Goal: Information Seeking & Learning: Learn about a topic

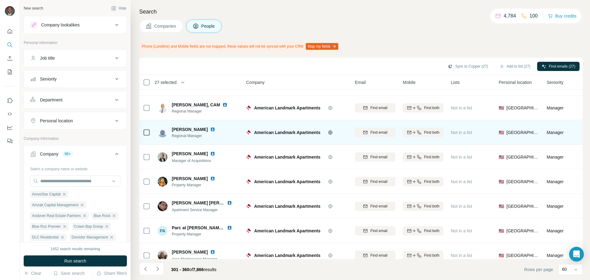
scroll to position [1308, 0]
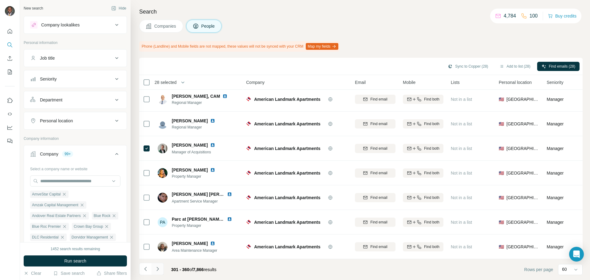
click at [160, 272] on button "Navigate to next page" at bounding box center [157, 269] width 12 height 12
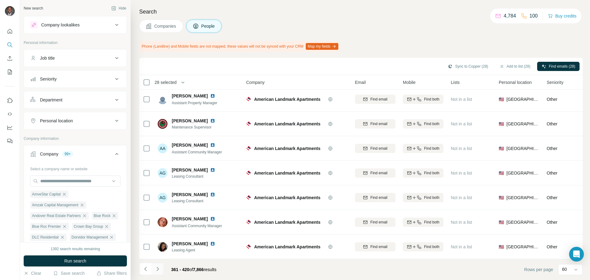
click at [162, 271] on button "Navigate to next page" at bounding box center [157, 269] width 12 height 12
click at [158, 270] on icon "Navigate to next page" at bounding box center [157, 269] width 6 height 6
click at [158, 271] on icon "Navigate to next page" at bounding box center [157, 269] width 6 height 6
click at [156, 269] on icon "Navigate to next page" at bounding box center [157, 269] width 6 height 6
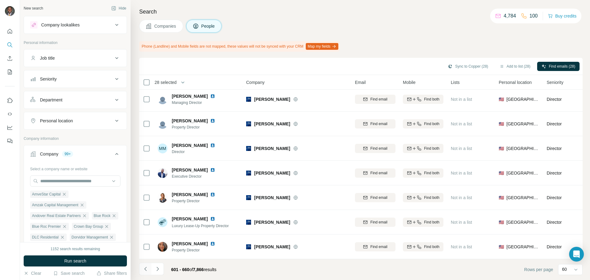
click at [146, 269] on icon "Navigate to previous page" at bounding box center [145, 269] width 6 height 6
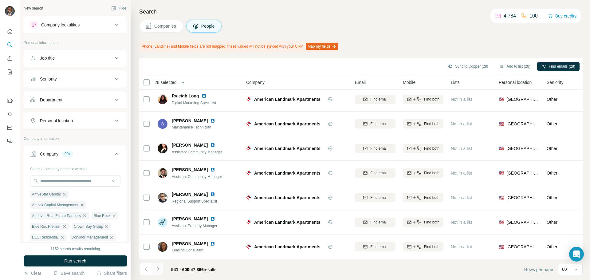
click at [157, 267] on icon "Navigate to next page" at bounding box center [157, 269] width 6 height 6
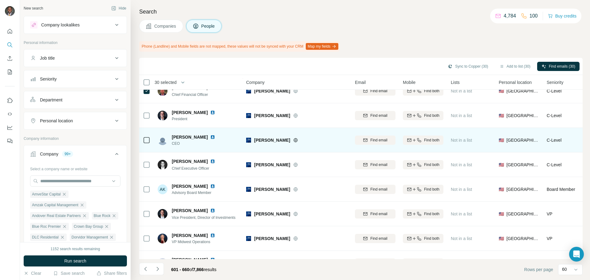
scroll to position [829, 0]
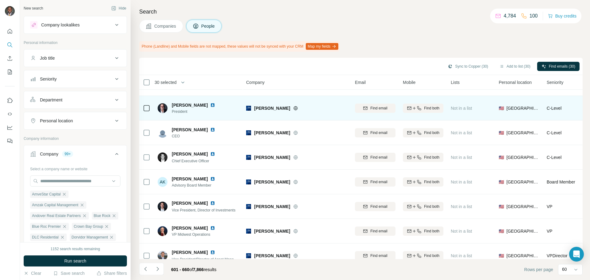
click at [142, 107] on td at bounding box center [146, 108] width 15 height 25
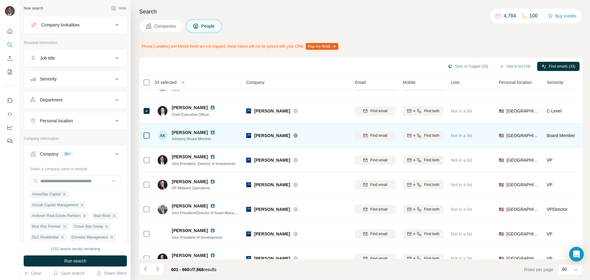
scroll to position [890, 0]
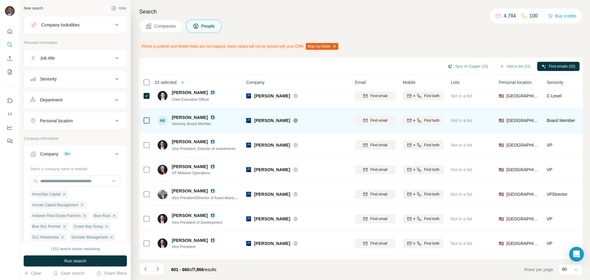
click at [150, 123] on icon at bounding box center [146, 120] width 7 height 7
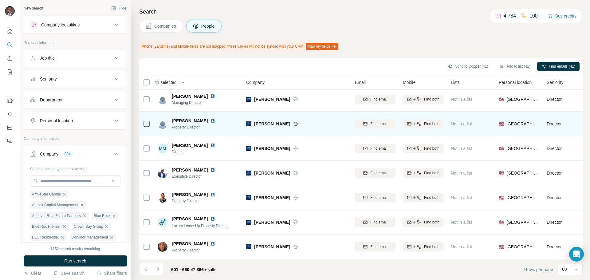
scroll to position [1308, 0]
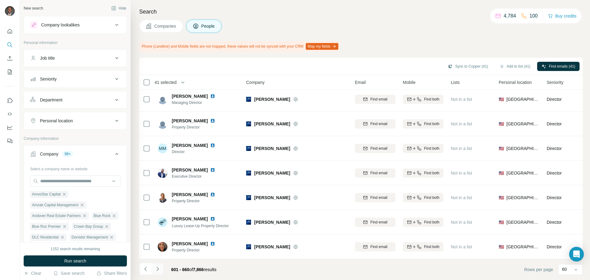
click at [156, 268] on icon "Navigate to next page" at bounding box center [157, 269] width 6 height 6
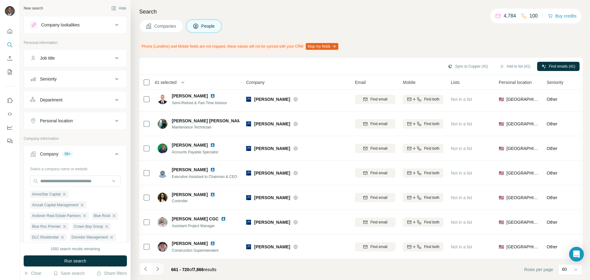
click at [161, 270] on button "Navigate to next page" at bounding box center [157, 269] width 12 height 12
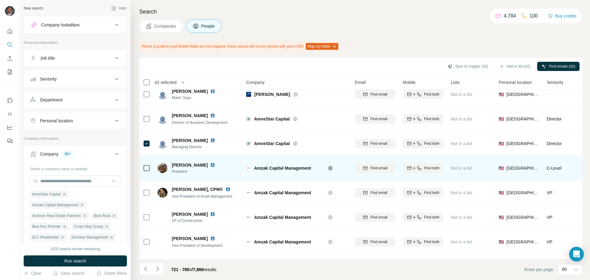
scroll to position [92, 0]
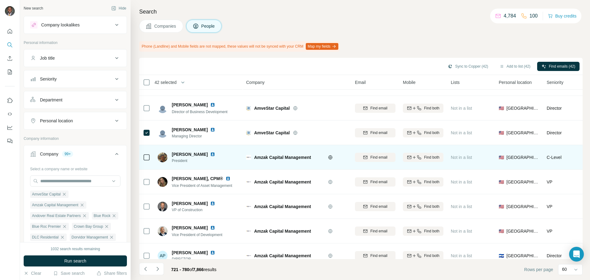
click at [147, 160] on icon at bounding box center [146, 157] width 7 height 7
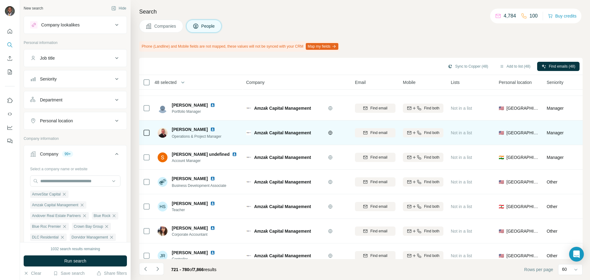
scroll to position [368, 0]
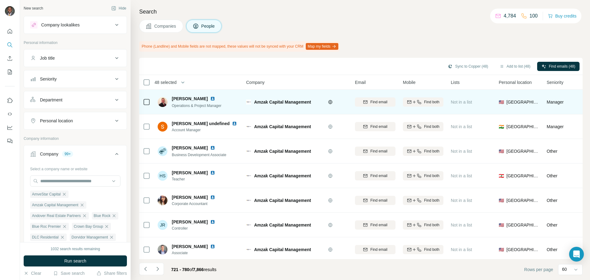
click at [143, 102] on icon at bounding box center [146, 101] width 7 height 7
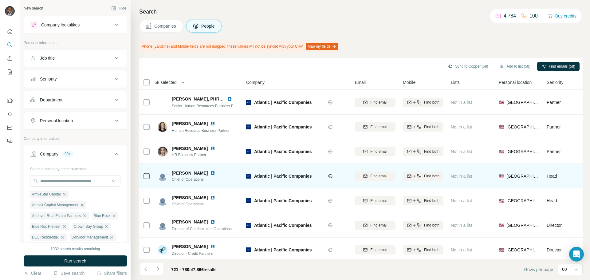
scroll to position [1308, 0]
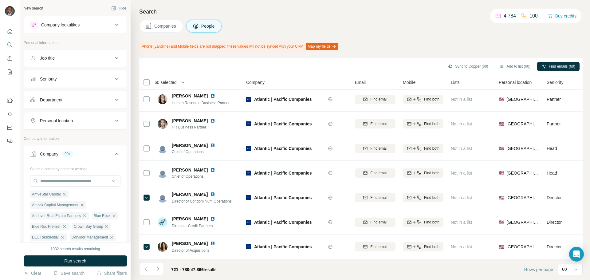
click at [156, 265] on button "Navigate to next page" at bounding box center [157, 269] width 12 height 12
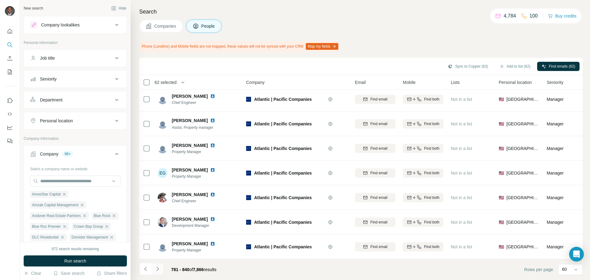
click at [157, 268] on icon "Navigate to next page" at bounding box center [157, 269] width 6 height 6
click at [158, 271] on icon "Navigate to next page" at bounding box center [157, 269] width 6 height 6
click at [157, 268] on icon "Navigate to next page" at bounding box center [157, 269] width 2 height 4
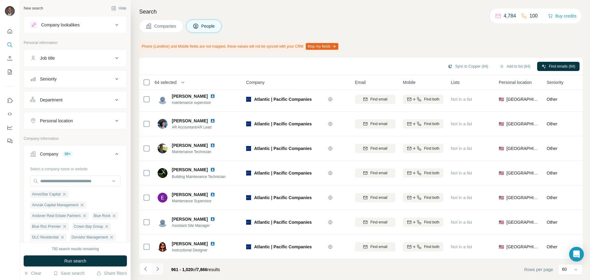
click at [157, 271] on icon "Navigate to next page" at bounding box center [157, 269] width 6 height 6
click at [157, 265] on button "Navigate to next page" at bounding box center [157, 269] width 12 height 12
click at [162, 267] on button "Navigate to next page" at bounding box center [157, 269] width 12 height 12
click at [159, 270] on icon "Navigate to next page" at bounding box center [157, 269] width 6 height 6
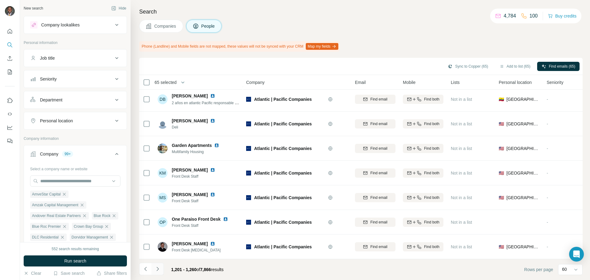
click at [159, 270] on icon "Navigate to next page" at bounding box center [157, 269] width 6 height 6
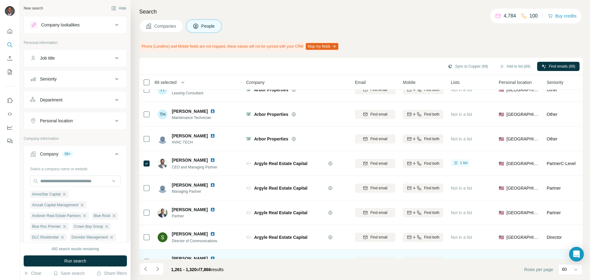
scroll to position [829, 0]
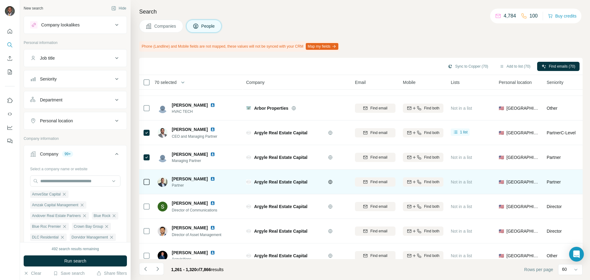
click at [142, 181] on td at bounding box center [146, 181] width 15 height 25
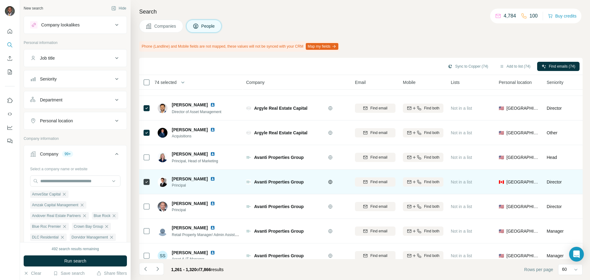
scroll to position [983, 0]
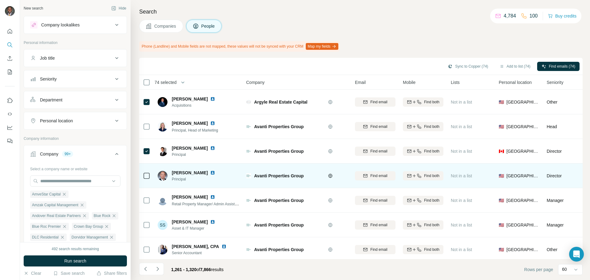
click at [147, 181] on div at bounding box center [146, 175] width 7 height 17
click at [150, 176] on div at bounding box center [146, 175] width 7 height 7
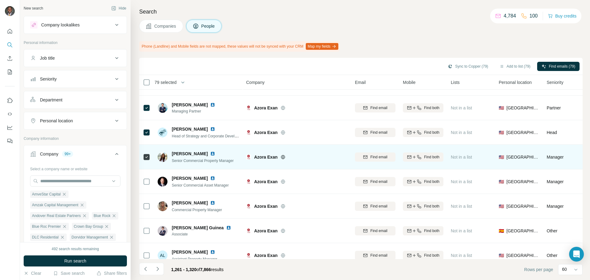
scroll to position [1308, 0]
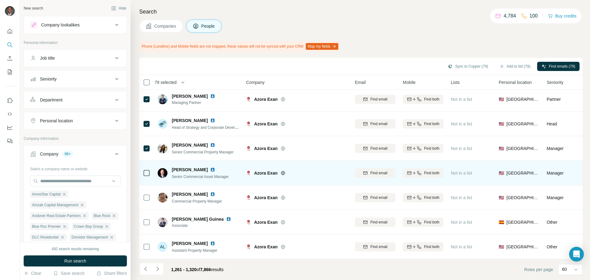
click at [143, 170] on icon at bounding box center [146, 172] width 7 height 7
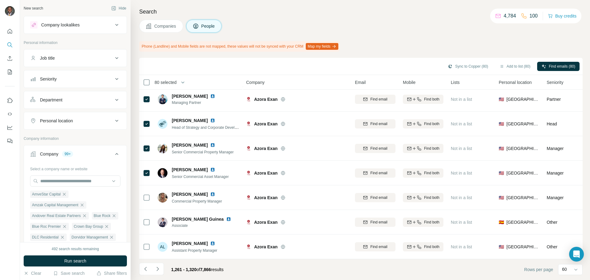
click at [157, 270] on icon "Navigate to next page" at bounding box center [157, 269] width 6 height 6
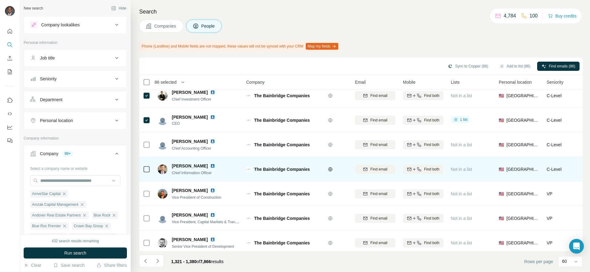
scroll to position [614, 0]
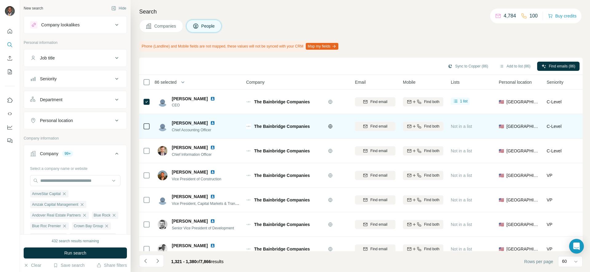
click at [142, 127] on td at bounding box center [146, 126] width 15 height 25
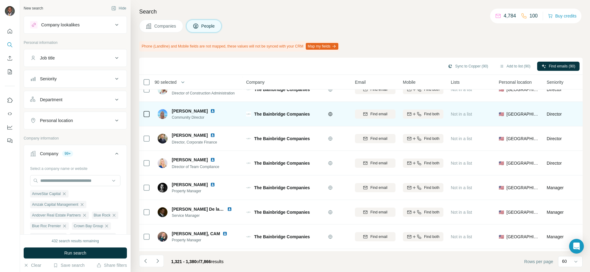
scroll to position [1315, 0]
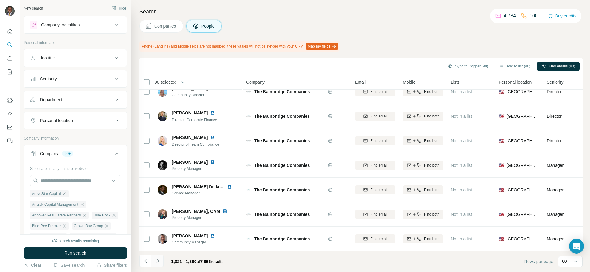
click at [156, 261] on icon "Navigate to next page" at bounding box center [157, 261] width 6 height 6
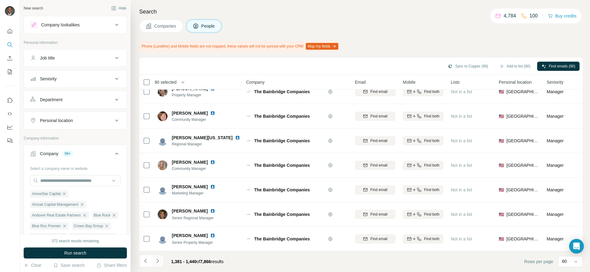
click at [158, 263] on icon "Navigate to next page" at bounding box center [157, 261] width 6 height 6
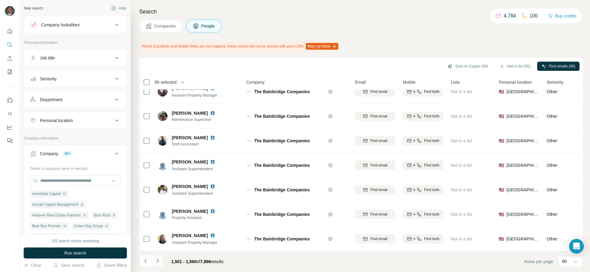
click at [158, 259] on icon "Navigate to next page" at bounding box center [157, 261] width 6 height 6
click at [161, 265] on button "Navigate to next page" at bounding box center [157, 261] width 12 height 12
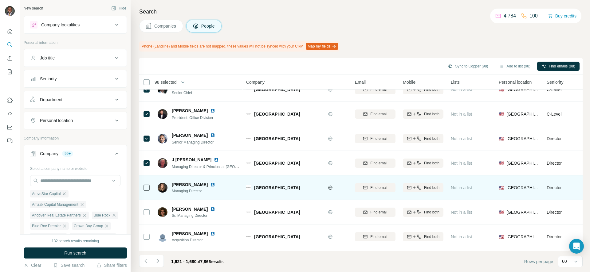
scroll to position [1075, 0]
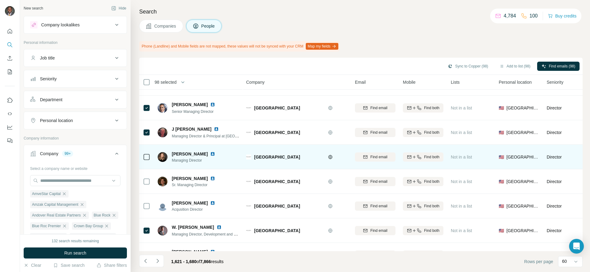
click at [210, 154] on img at bounding box center [212, 154] width 5 height 5
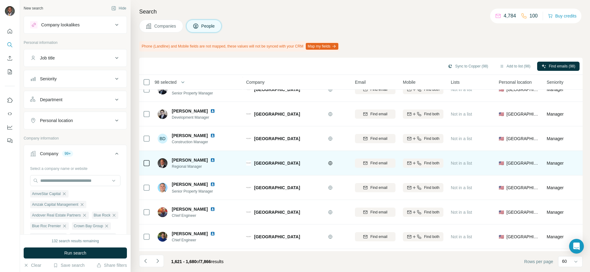
scroll to position [1315, 0]
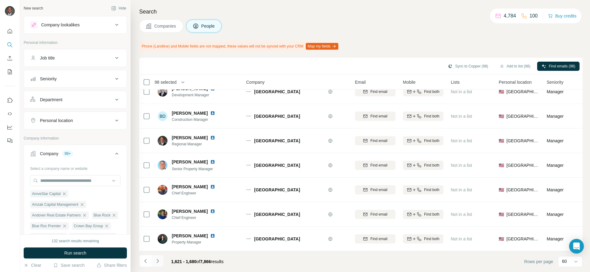
click at [161, 261] on button "Navigate to next page" at bounding box center [157, 261] width 12 height 12
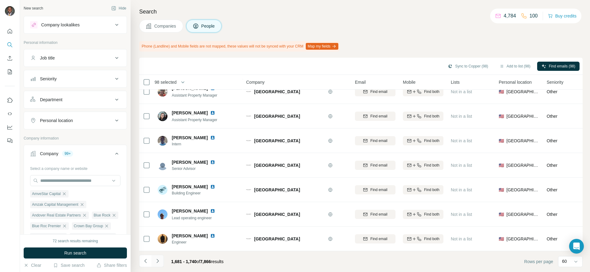
click at [157, 262] on icon "Navigate to next page" at bounding box center [157, 261] width 6 height 6
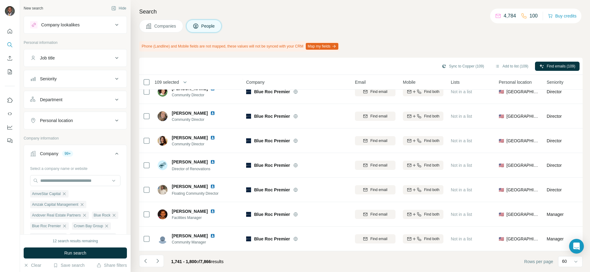
click at [158, 262] on icon "Navigate to next page" at bounding box center [157, 261] width 2 height 4
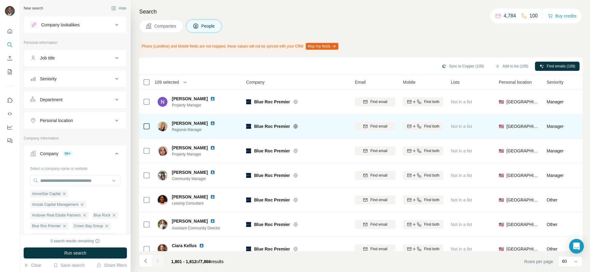
scroll to position [136, 0]
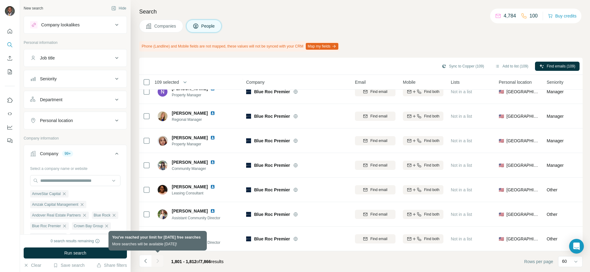
click at [158, 261] on div at bounding box center [157, 261] width 12 height 12
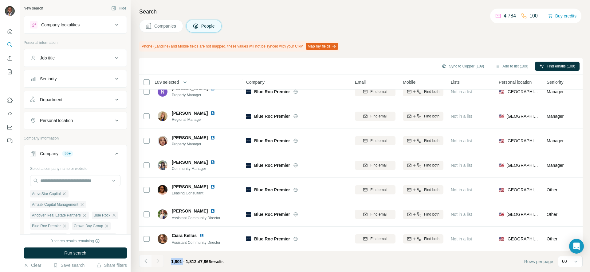
click at [146, 258] on button "Navigate to previous page" at bounding box center [145, 261] width 12 height 12
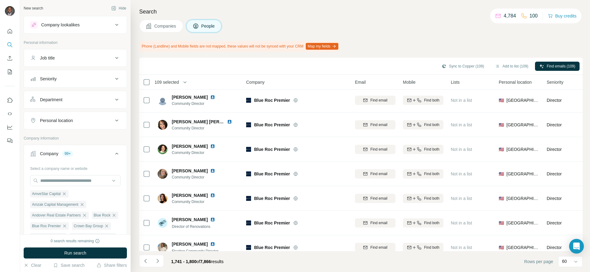
scroll to position [1315, 0]
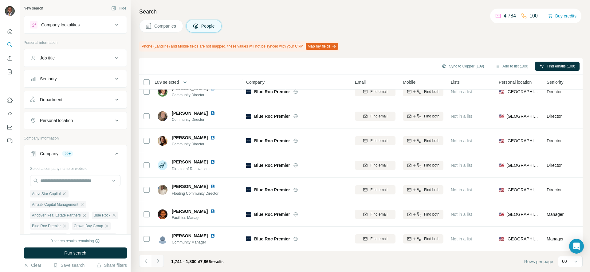
click at [159, 261] on icon "Navigate to next page" at bounding box center [157, 261] width 6 height 6
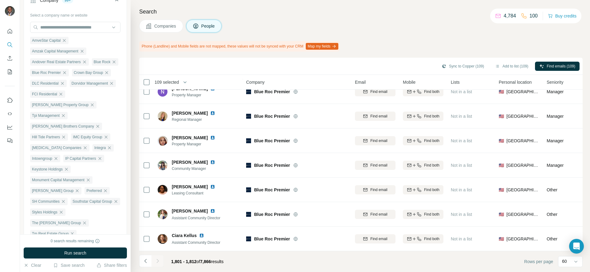
scroll to position [0, 0]
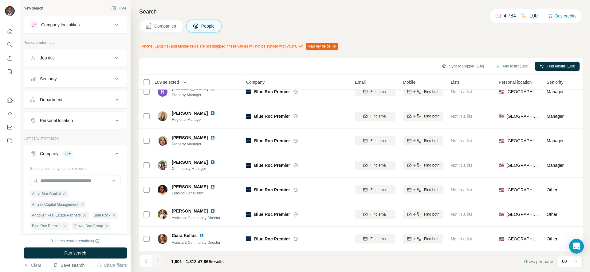
click at [74, 267] on button "Save search" at bounding box center [68, 266] width 31 height 6
click at [82, 243] on div "Save search" at bounding box center [86, 242] width 65 height 12
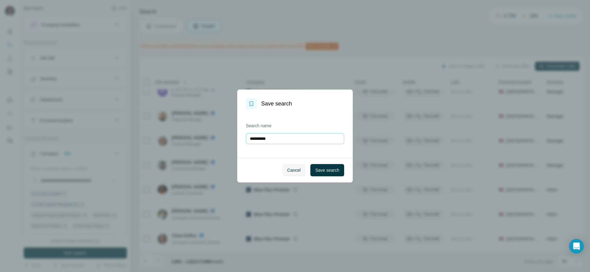
type input "**********"
click at [333, 170] on span "Save search" at bounding box center [327, 170] width 24 height 6
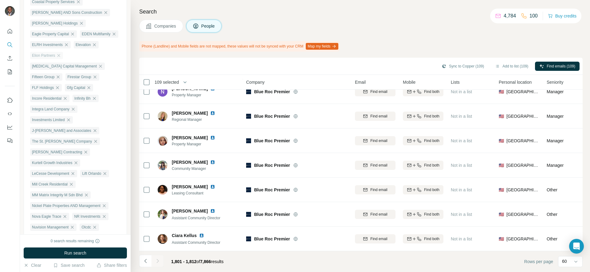
scroll to position [464, 0]
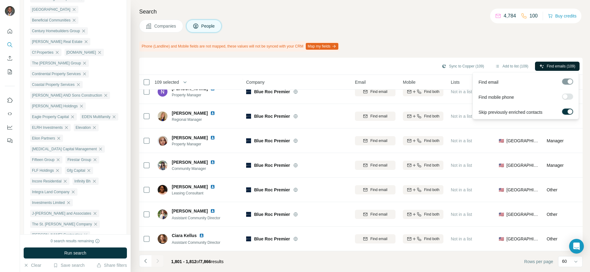
click at [547, 64] on span "Find emails (109)" at bounding box center [560, 67] width 29 height 6
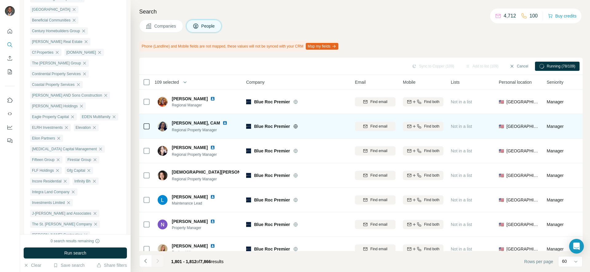
scroll to position [136, 0]
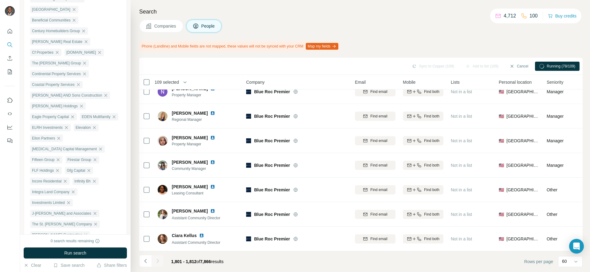
click at [164, 25] on span "Companies" at bounding box center [165, 26] width 22 height 6
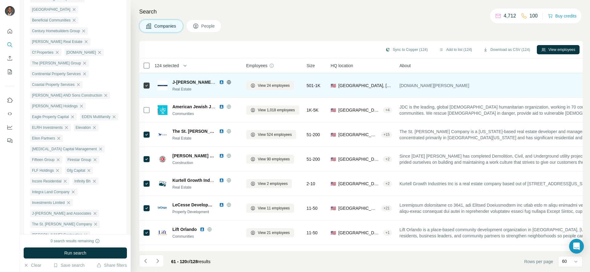
scroll to position [105, 0]
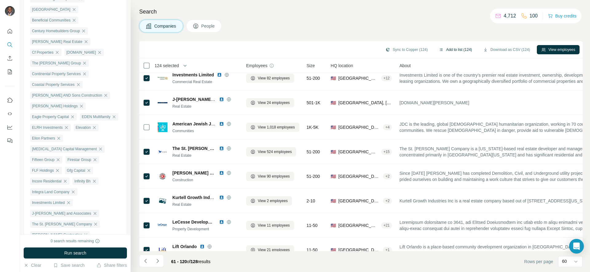
click at [454, 52] on button "Add to list (124)" at bounding box center [455, 49] width 42 height 9
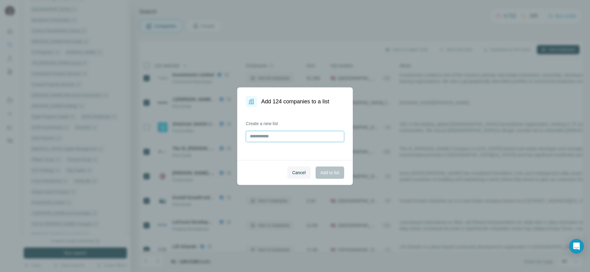
click at [270, 137] on input "text" at bounding box center [295, 136] width 98 height 11
type input "*"
type input "******"
click at [322, 172] on span "Add to list" at bounding box center [329, 173] width 19 height 6
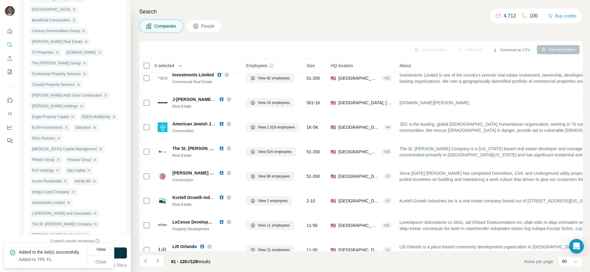
drag, startPoint x: 416, startPoint y: 45, endPoint x: 459, endPoint y: 47, distance: 43.3
click at [416, 45] on div "Sync to Copper Add to list Download as CSV View employees" at bounding box center [360, 49] width 437 height 11
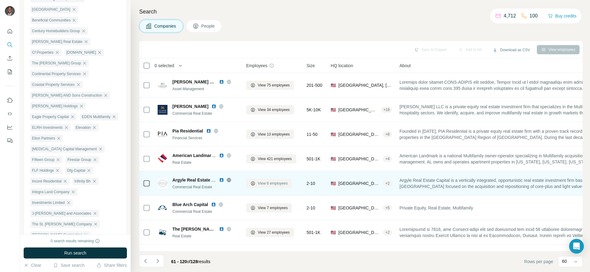
scroll to position [1299, 0]
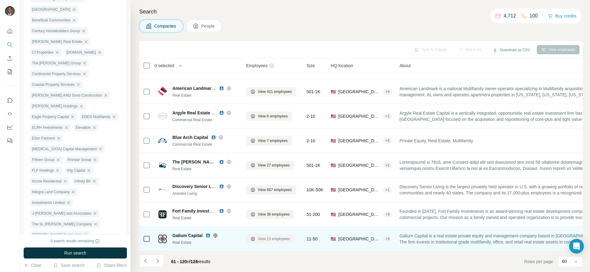
click at [266, 236] on span "View 13 employees" at bounding box center [274, 239] width 32 height 6
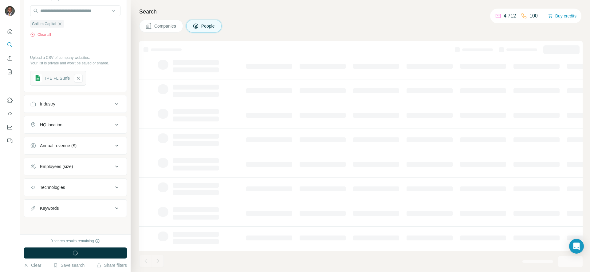
scroll to position [70, 0]
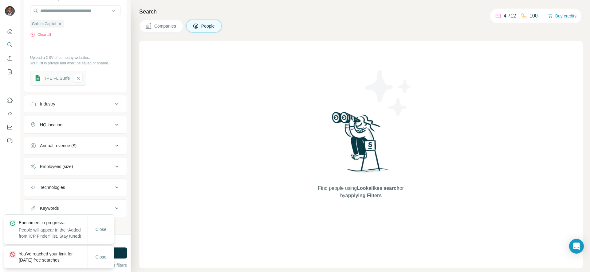
click at [97, 256] on span "Close" at bounding box center [100, 257] width 11 height 6
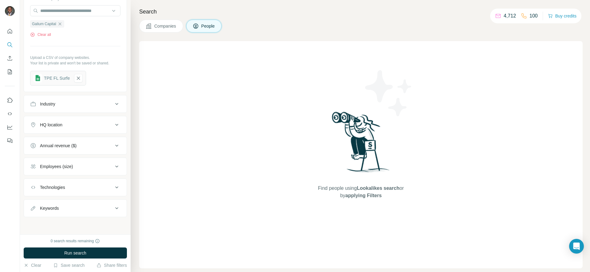
click at [164, 28] on span "Companies" at bounding box center [165, 26] width 22 height 6
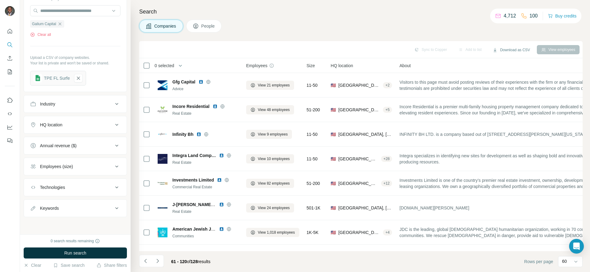
scroll to position [75, 0]
click at [211, 34] on div "Search Companies People Sync to Copper Add to list Download as CSV View employe…" at bounding box center [360, 136] width 459 height 272
click at [211, 32] on button "People" at bounding box center [204, 26] width 36 height 13
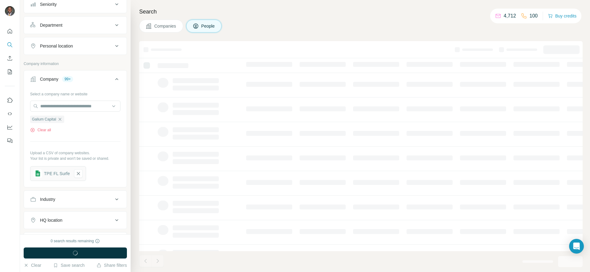
scroll to position [170, 0]
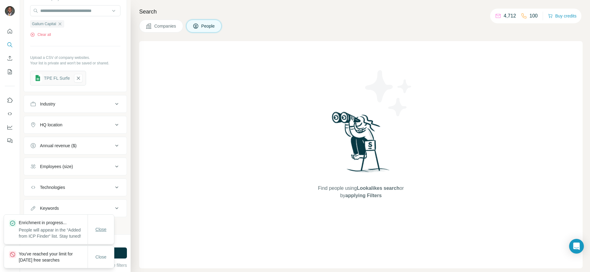
click at [104, 228] on span "Close" at bounding box center [100, 230] width 11 height 6
click at [96, 254] on span "Close" at bounding box center [100, 257] width 11 height 6
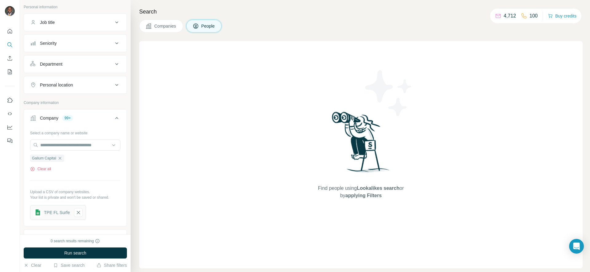
scroll to position [36, 0]
click at [60, 157] on icon "button" at bounding box center [59, 157] width 5 height 5
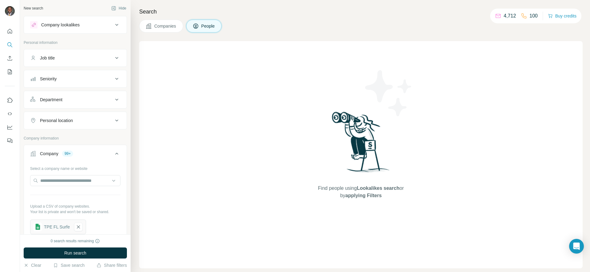
click at [175, 30] on button "Companies" at bounding box center [161, 26] width 44 height 13
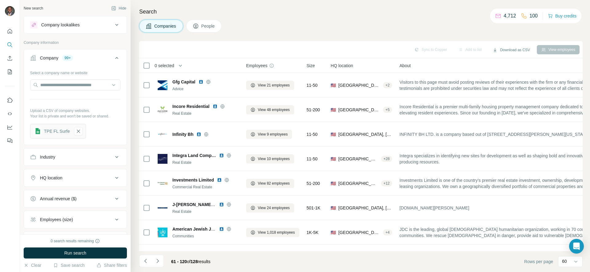
click at [208, 27] on span "People" at bounding box center [208, 26] width 14 height 6
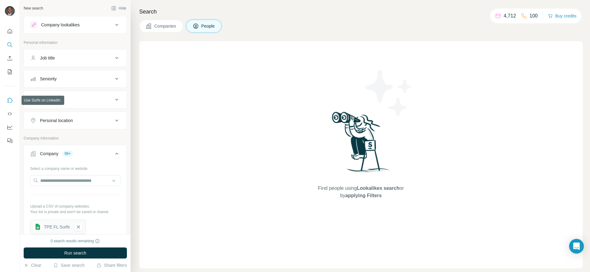
click at [8, 100] on icon "Use Surfe on LinkedIn" at bounding box center [10, 100] width 6 height 6
